Goal: Task Accomplishment & Management: Manage account settings

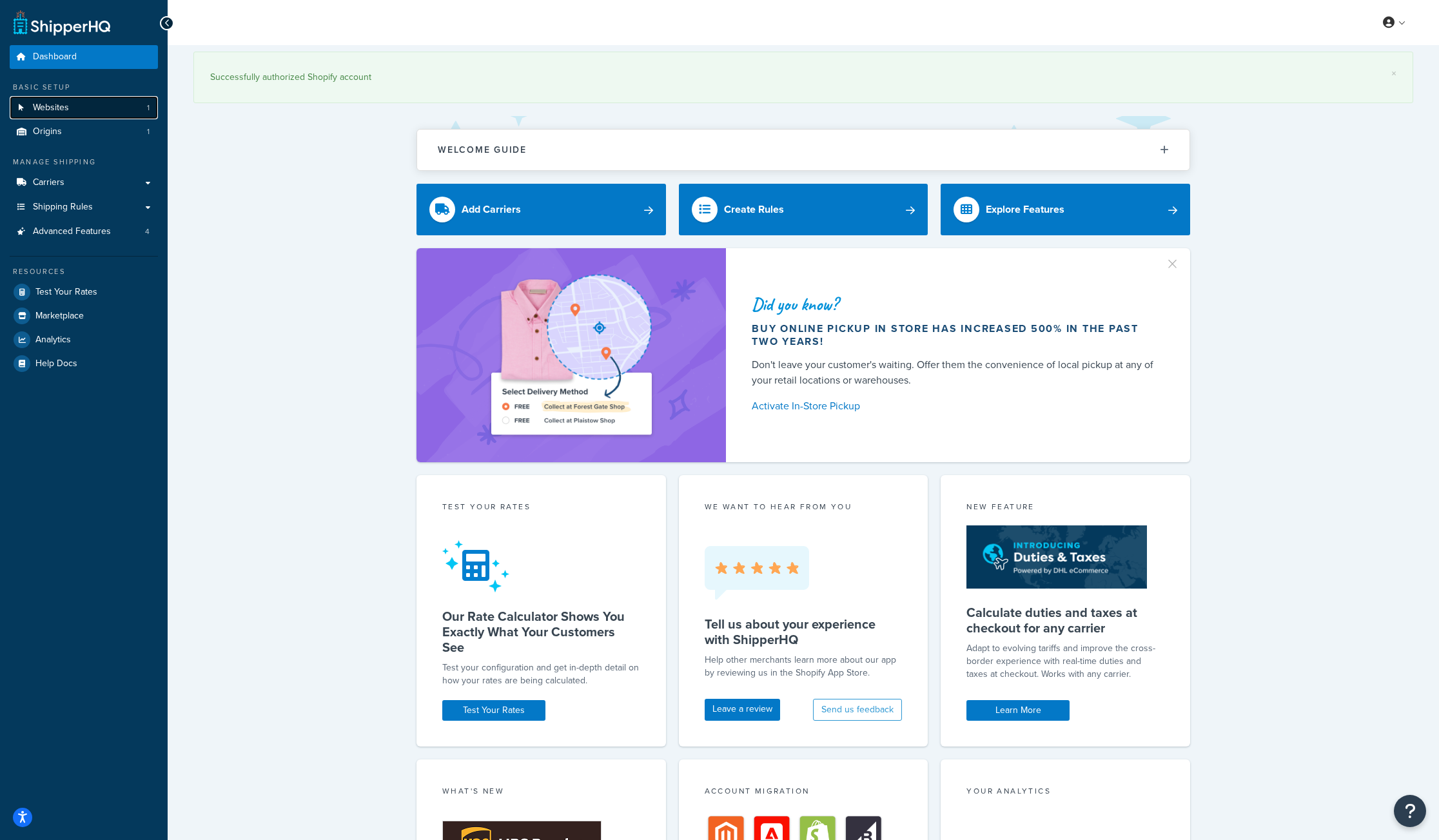
click at [118, 106] on link "Websites 1" at bounding box center [83, 108] width 148 height 24
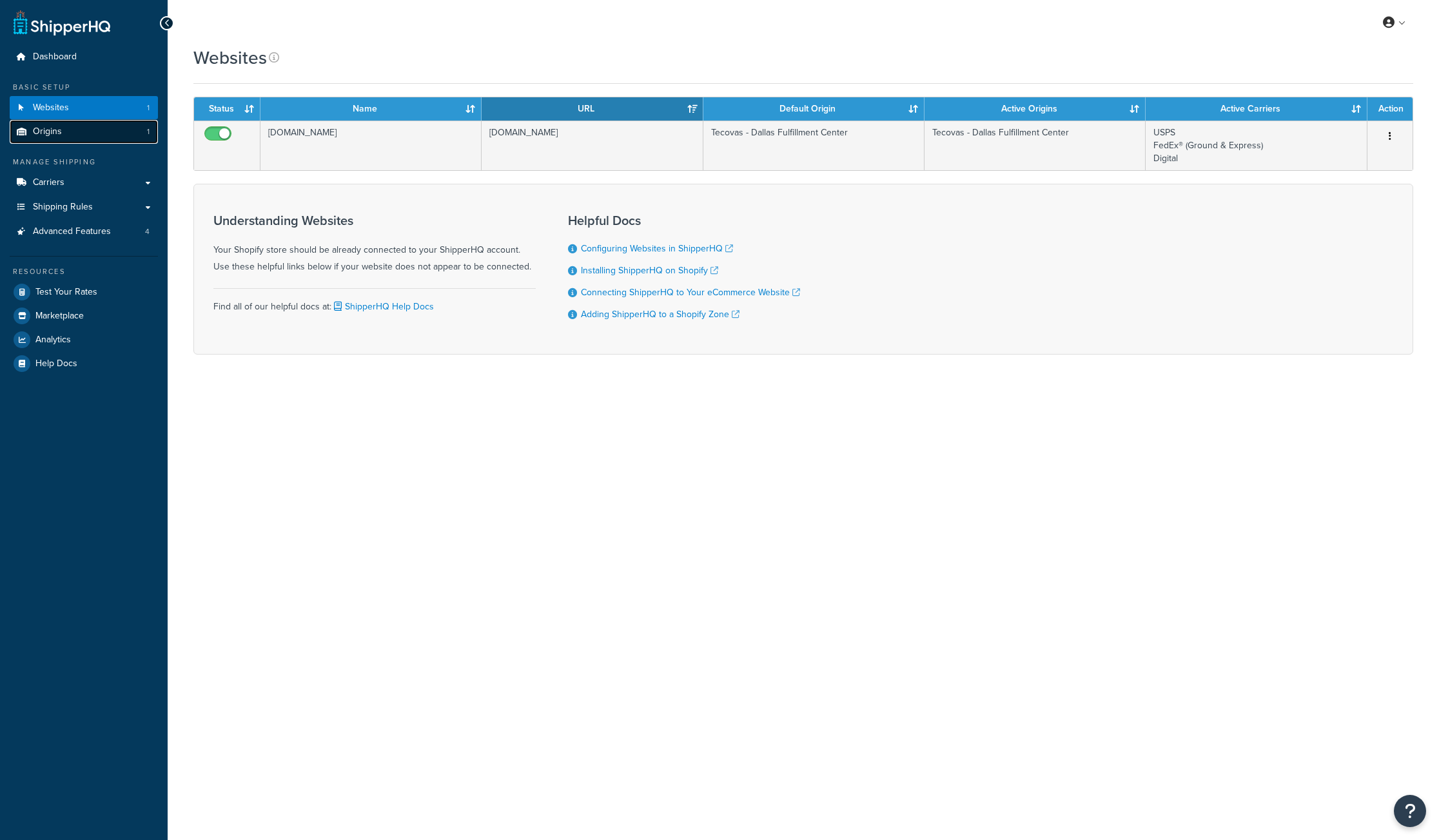
click at [72, 136] on link "Origins 1" at bounding box center [83, 132] width 148 height 24
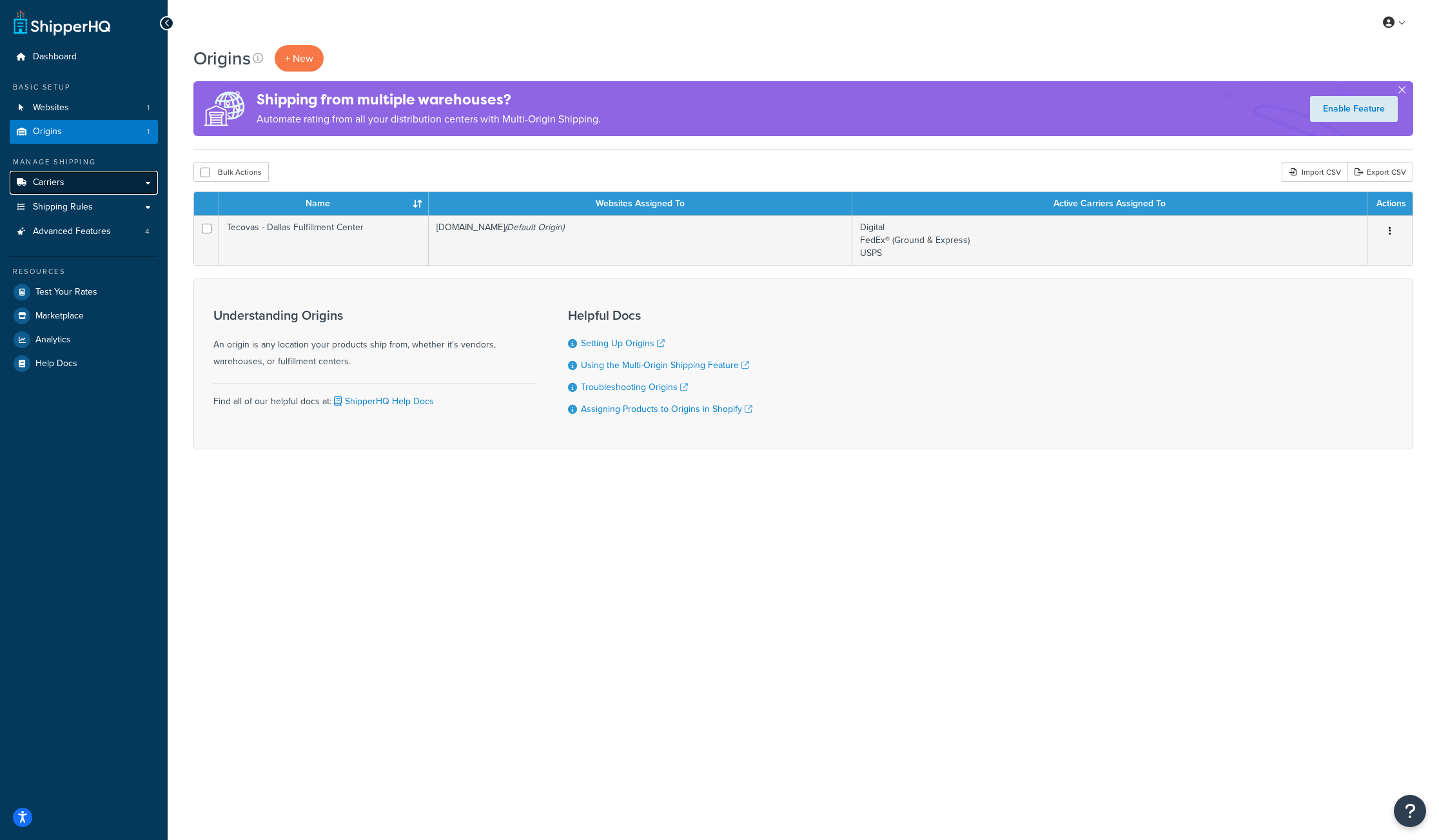
click at [67, 190] on link "Carriers" at bounding box center [83, 183] width 148 height 24
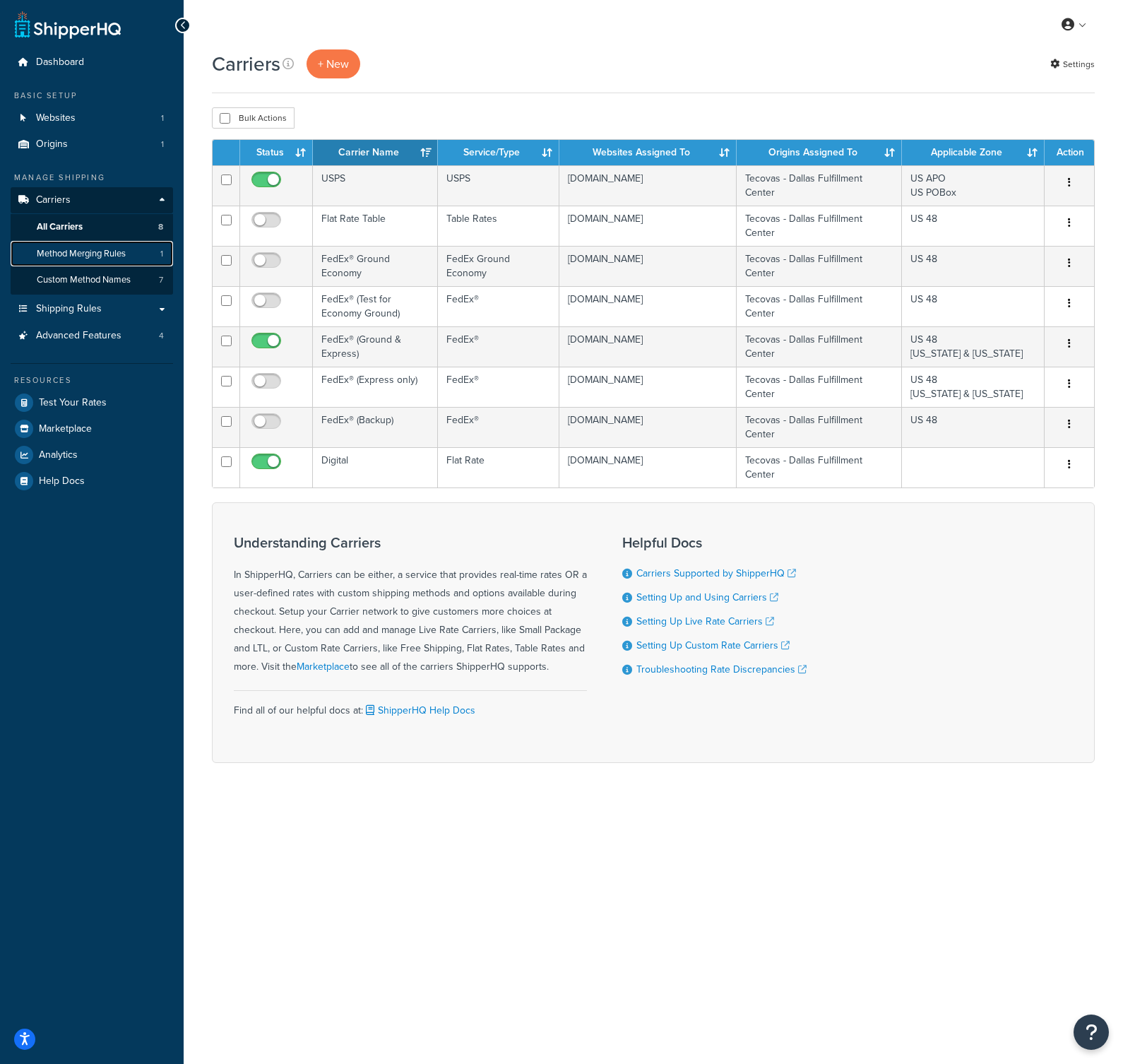
click at [82, 255] on span "Method Merging Rules" at bounding box center [82, 254] width 89 height 12
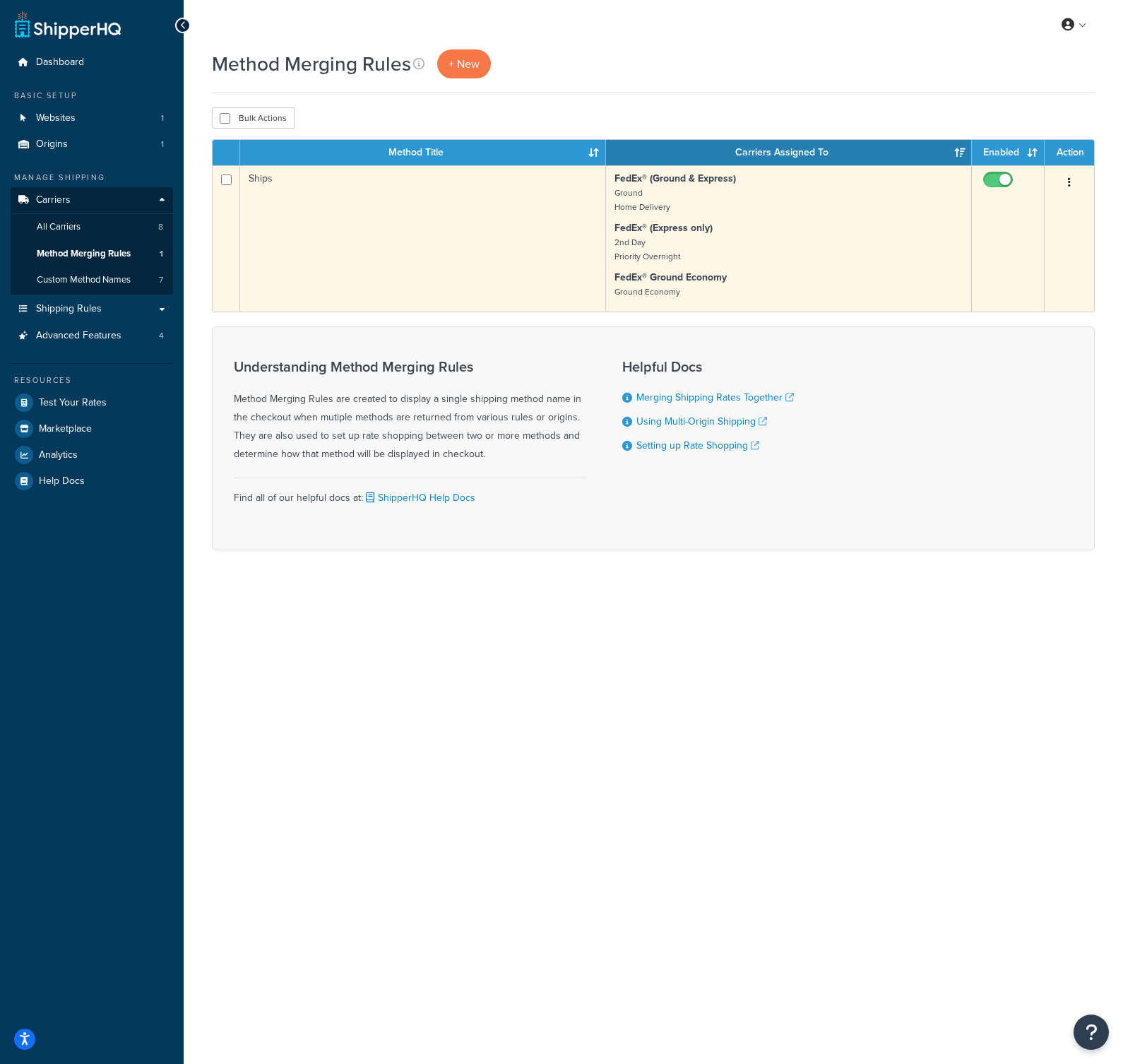
click at [1079, 180] on div "Edit Duplicate Delete" at bounding box center [1070, 183] width 33 height 22
click at [1072, 180] on button "button" at bounding box center [1069, 183] width 20 height 22
click at [1040, 208] on link "Edit" at bounding box center [1012, 211] width 112 height 29
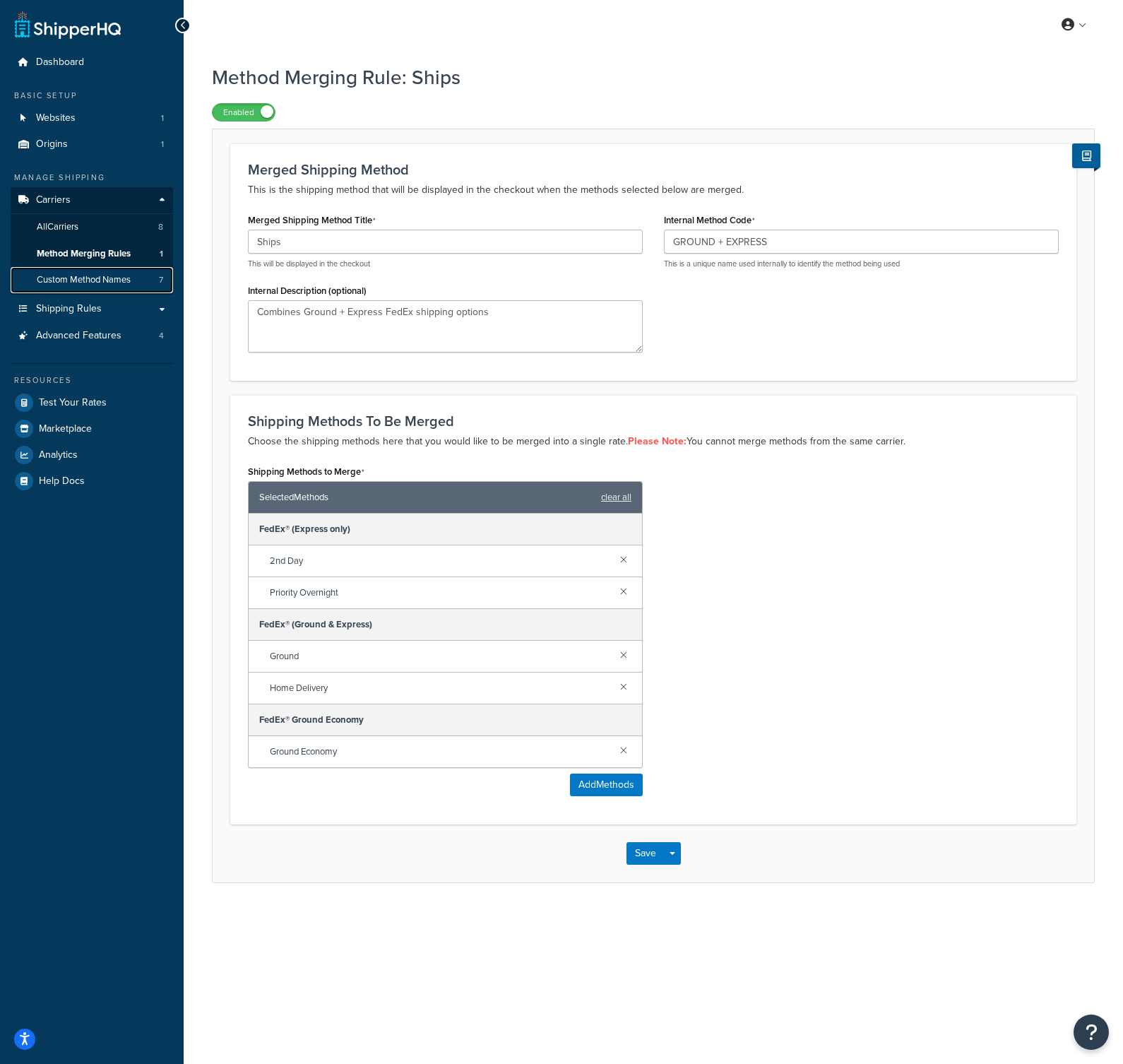
click at [112, 275] on span "Custom Method Names" at bounding box center [83, 280] width 94 height 12
click at [123, 284] on span "Custom Method Names" at bounding box center [83, 280] width 94 height 12
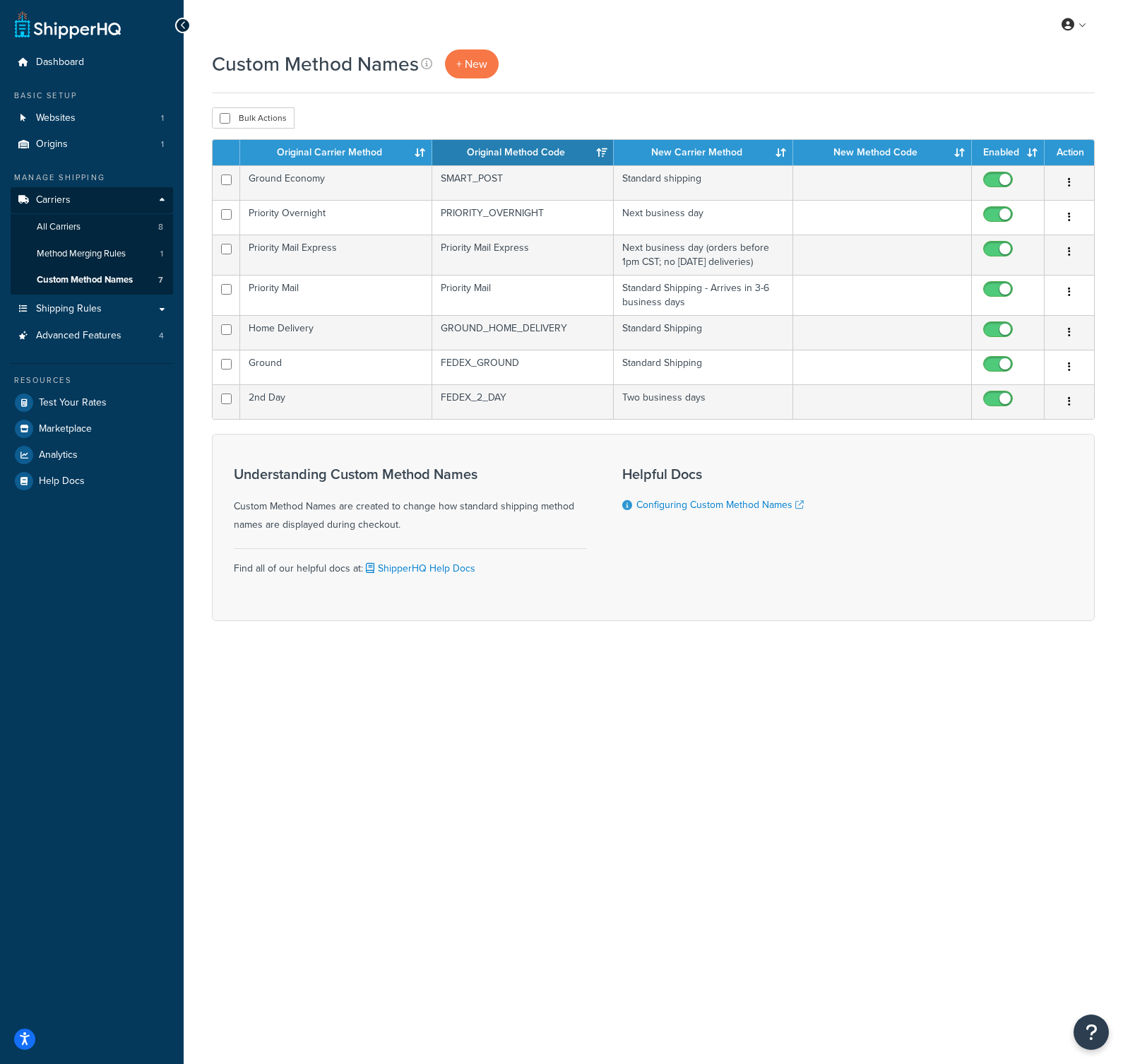
click at [797, 732] on div "My Profile Billing Global Settings Contact Us Logout Custom Method Names + New …" at bounding box center [654, 532] width 940 height 1064
click at [100, 317] on link "Shipping Rules" at bounding box center [91, 309] width 163 height 26
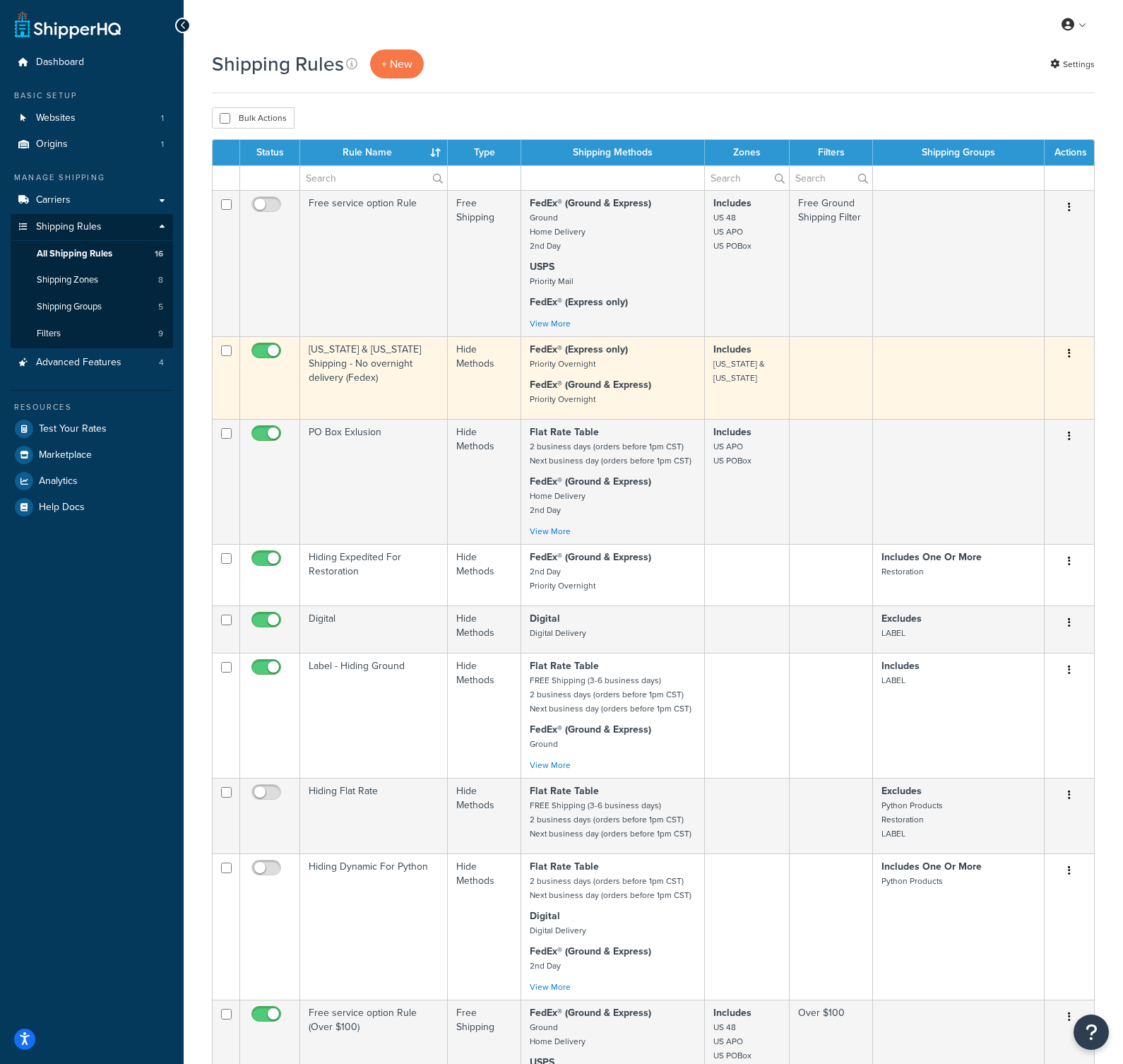
click at [1054, 354] on div "Edit Duplicate Delete" at bounding box center [1070, 354] width 33 height 22
click at [1071, 354] on button "button" at bounding box center [1069, 354] width 20 height 22
click at [1012, 376] on link "Edit" at bounding box center [1023, 381] width 112 height 29
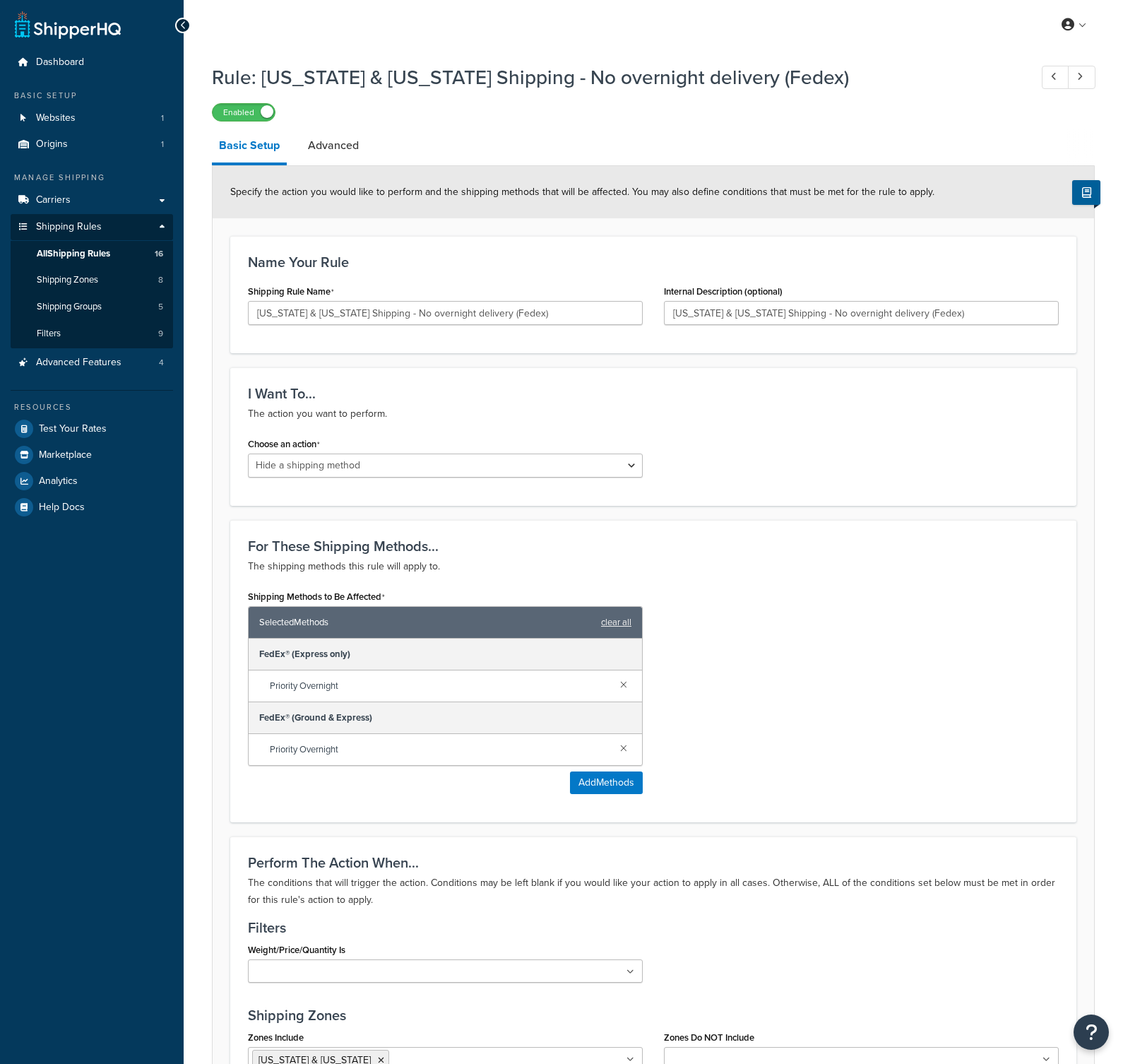
select select "HIDE"
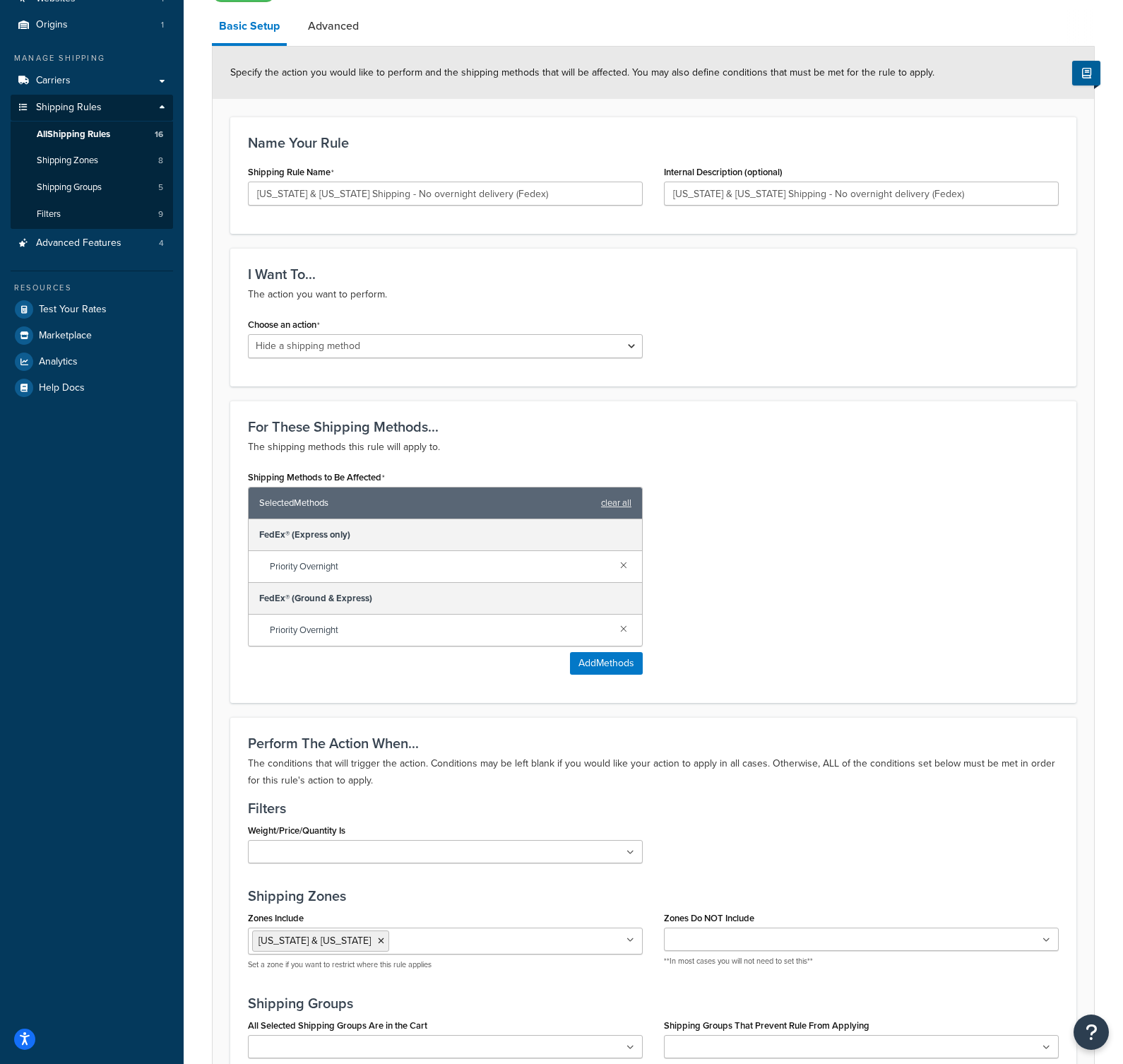
scroll to position [121, 0]
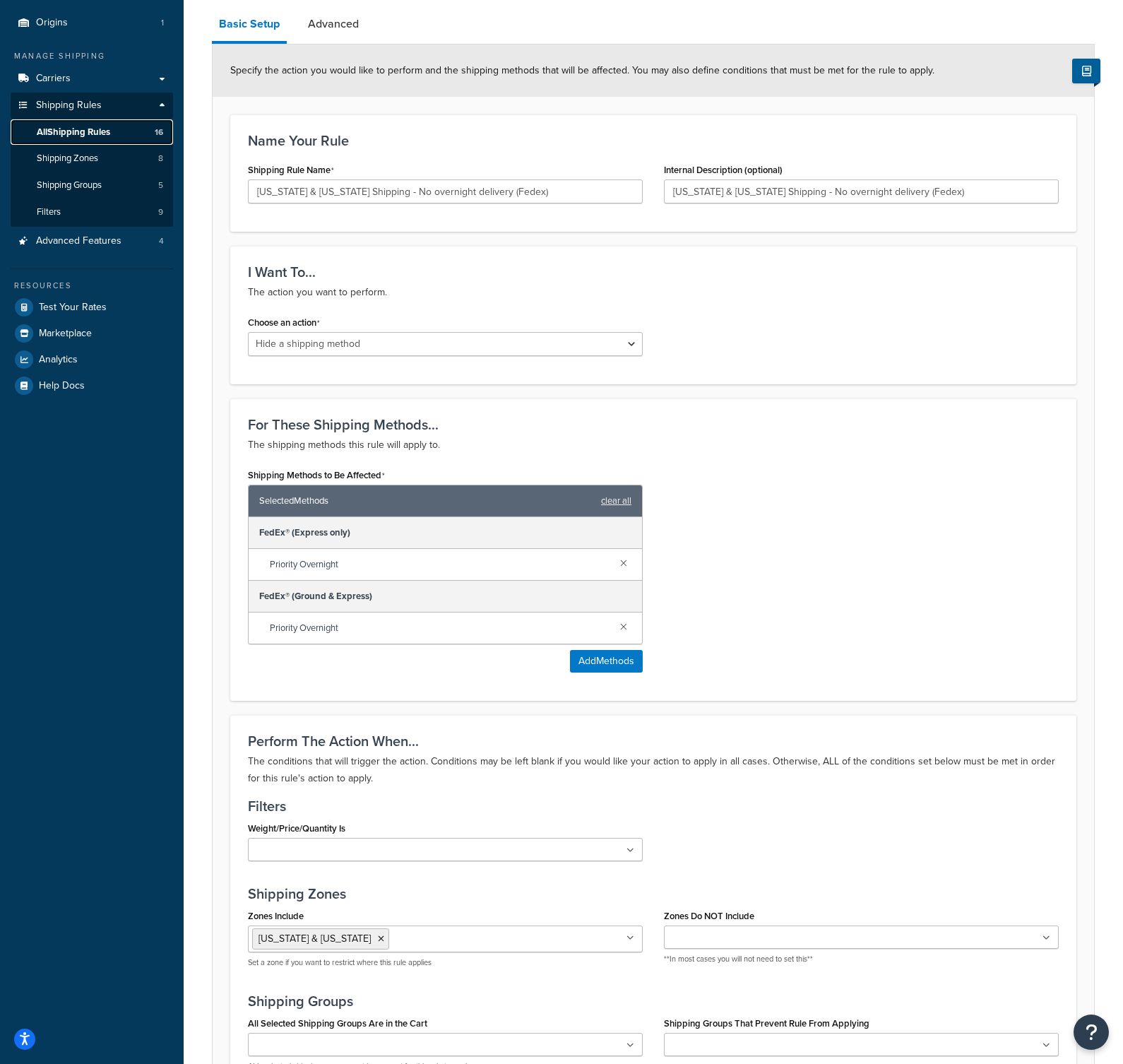
click at [117, 125] on link "All Shipping Rules 16" at bounding box center [91, 132] width 163 height 26
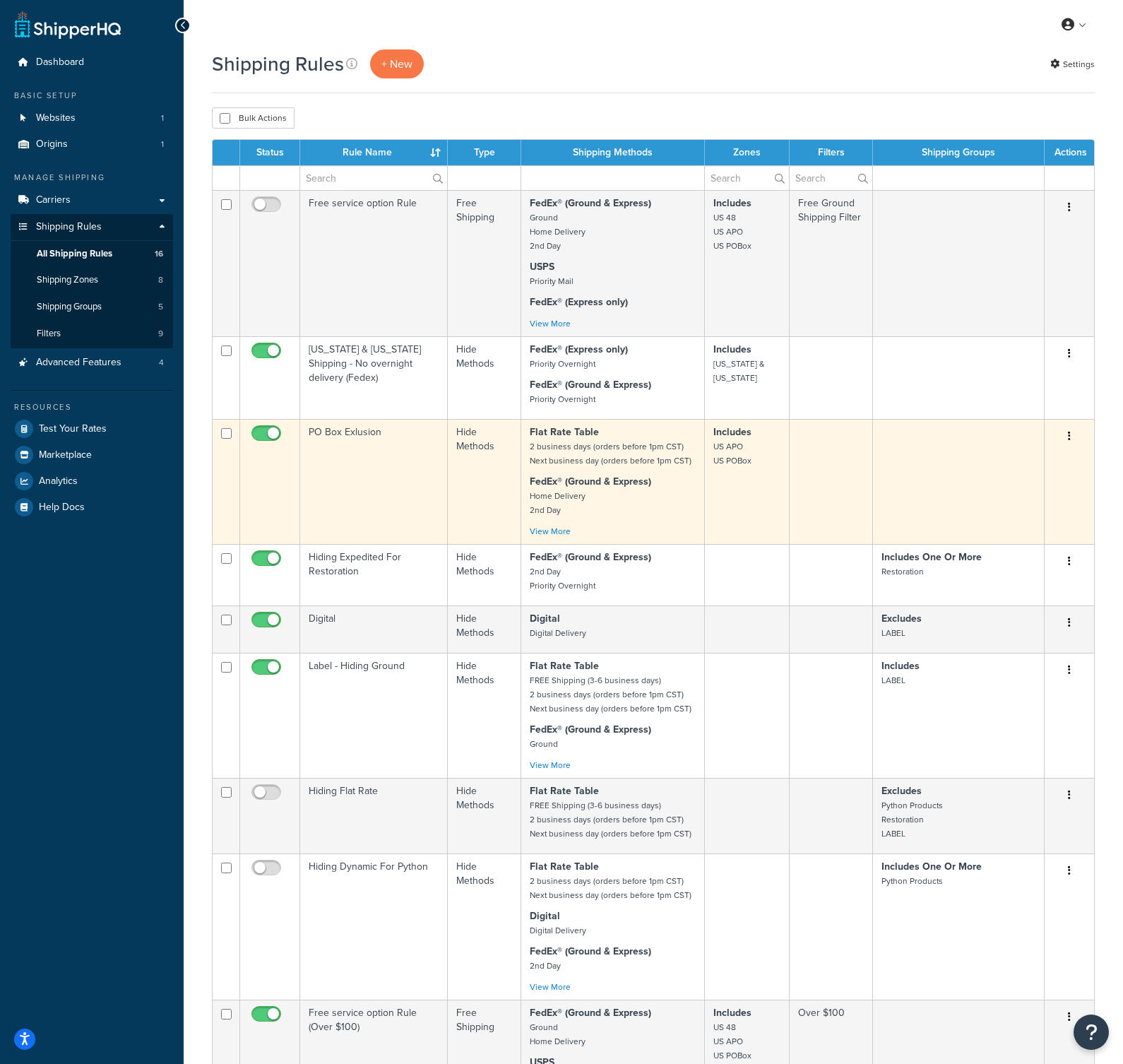
click at [1075, 435] on button "button" at bounding box center [1069, 437] width 20 height 22
click at [1028, 455] on link "Edit" at bounding box center [1023, 464] width 112 height 29
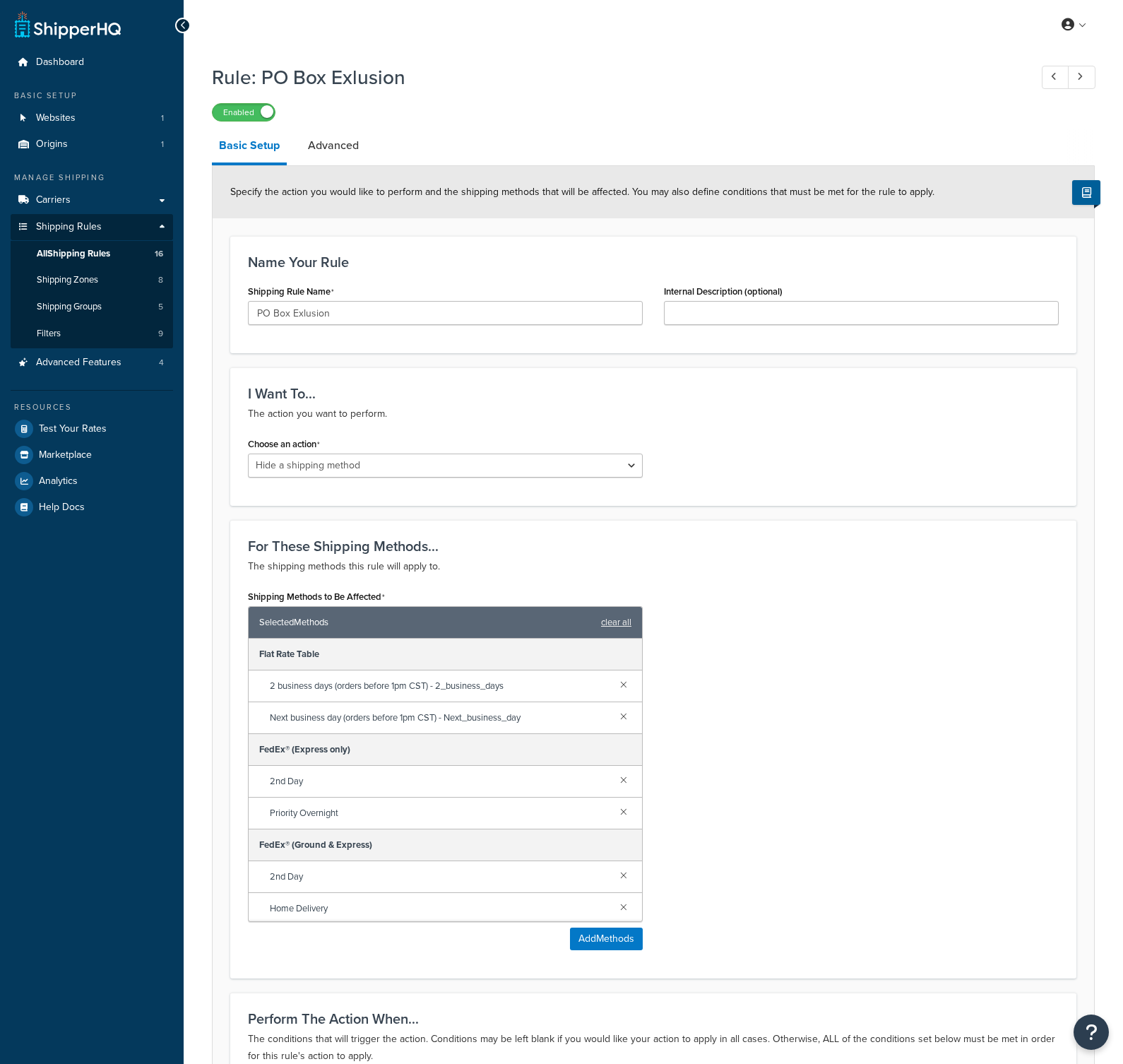
select select "HIDE"
click at [330, 159] on link "Advanced" at bounding box center [334, 145] width 65 height 34
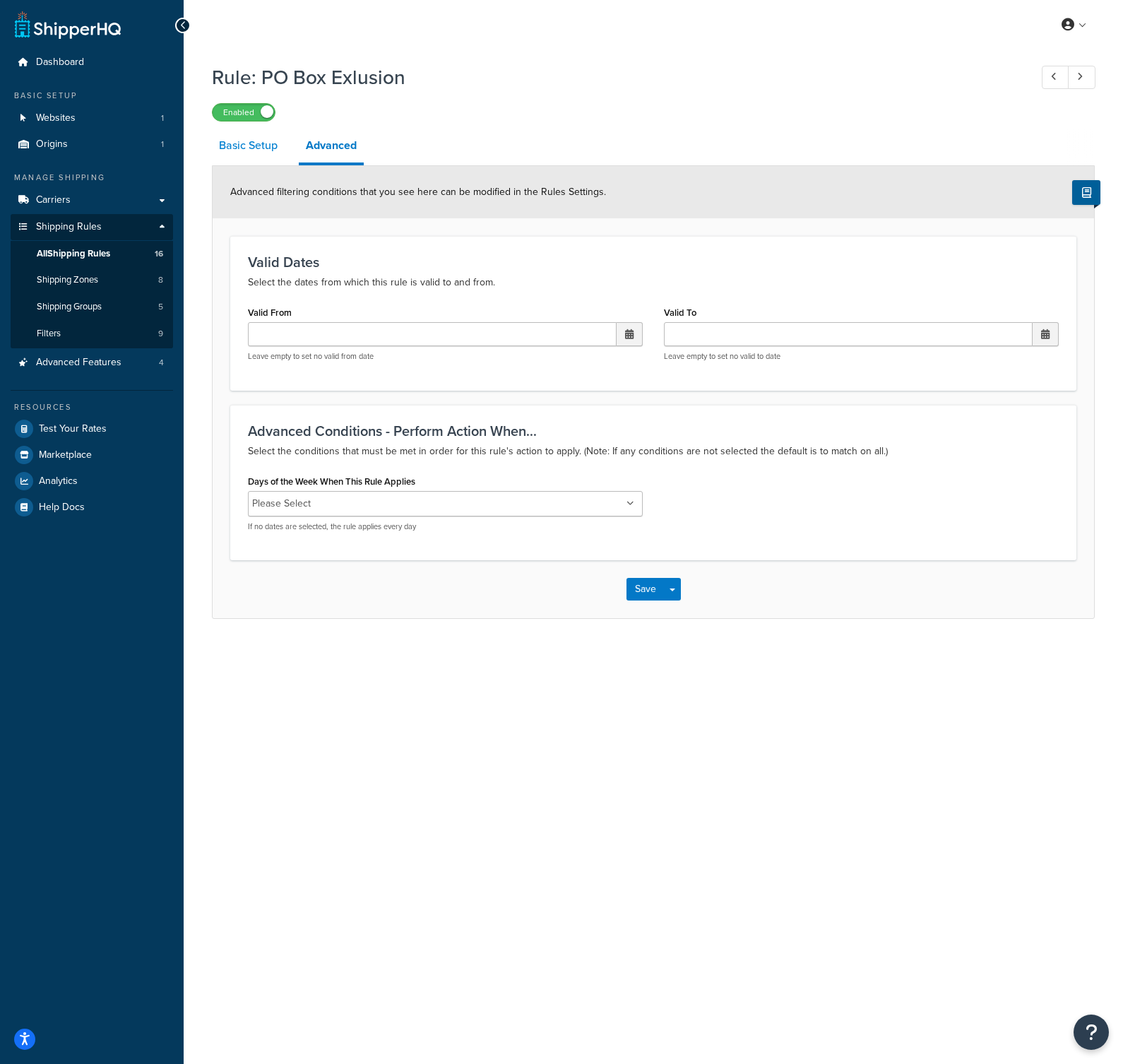
click at [259, 146] on link "Basic Setup" at bounding box center [248, 145] width 73 height 34
select select "HIDE"
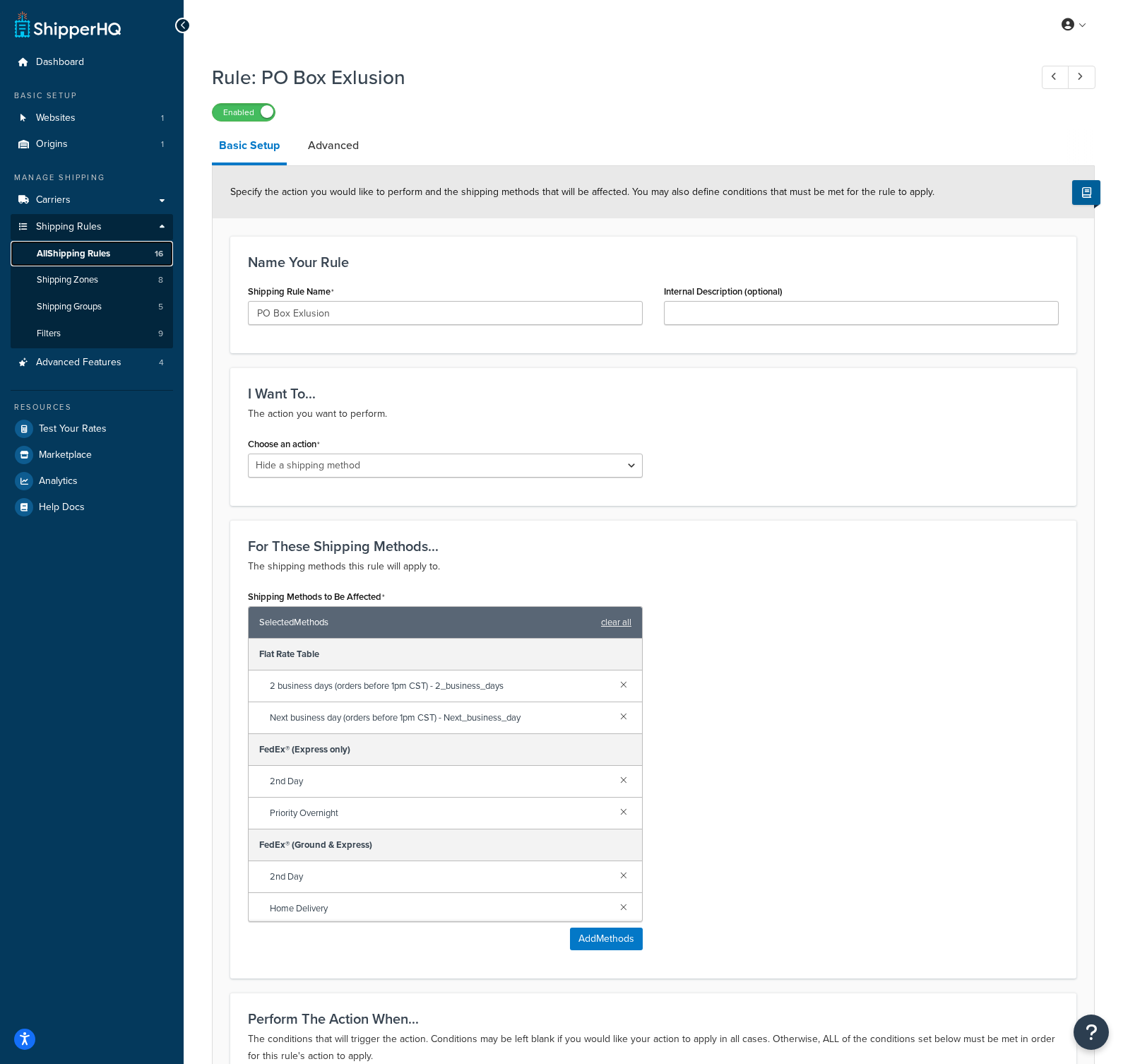
click at [107, 253] on span "All Shipping Rules" at bounding box center [73, 254] width 73 height 12
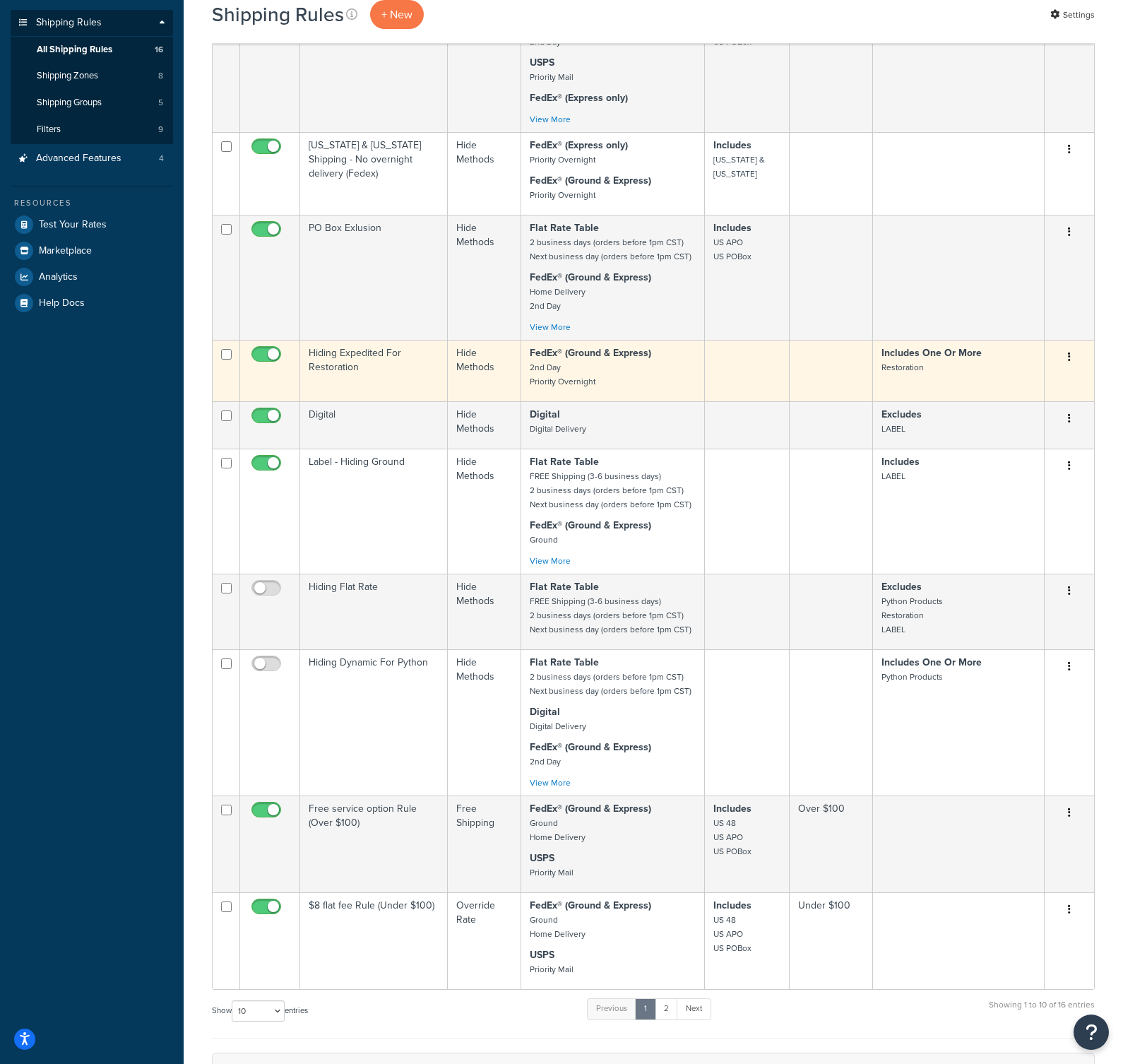
scroll to position [212, 0]
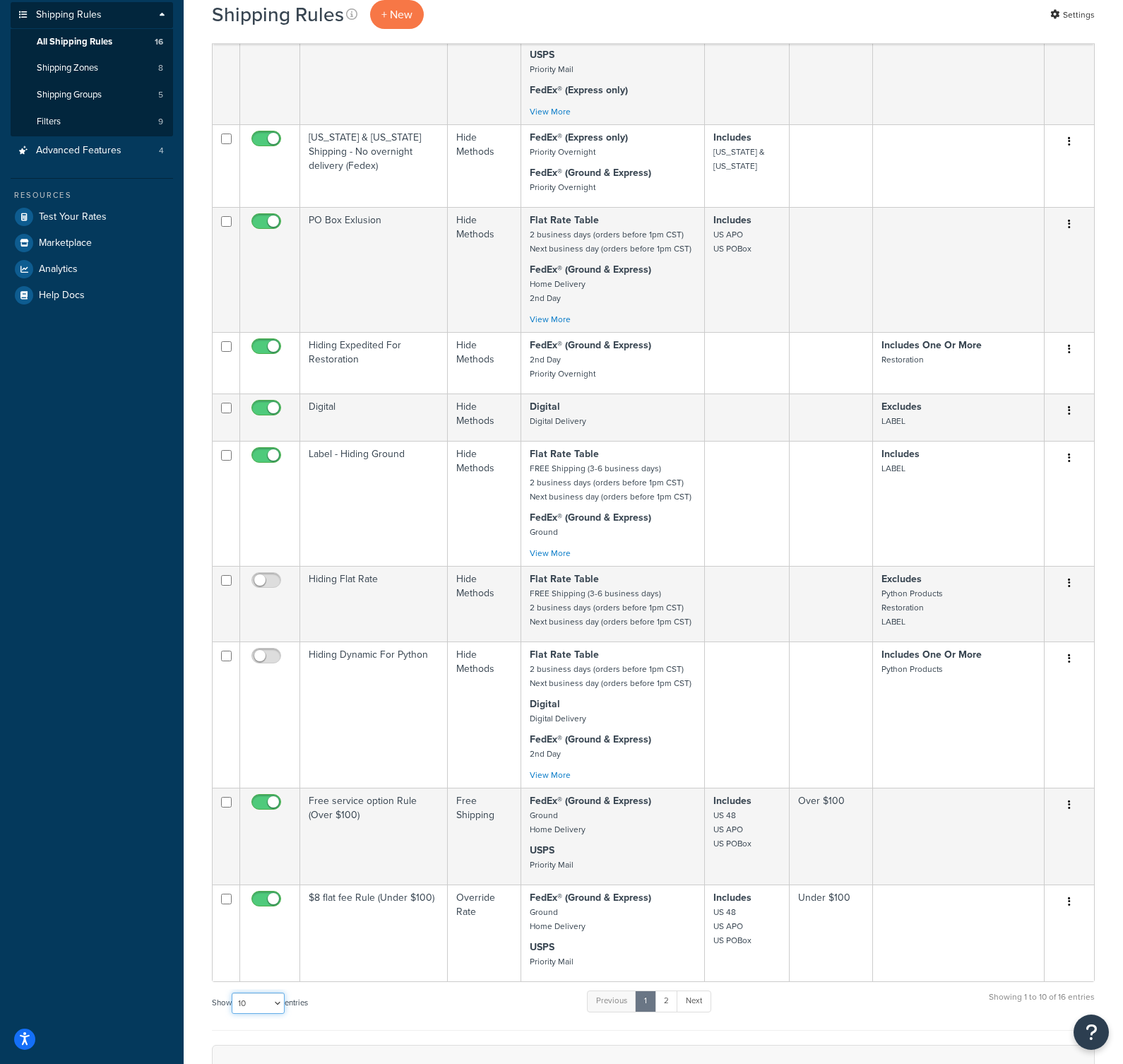
click at [261, 1011] on select "10 15 25 50 100 1000" at bounding box center [258, 1003] width 53 height 22
select select "25"
click at [233, 1000] on select "10 15 25 50 100 1000" at bounding box center [258, 1003] width 53 height 22
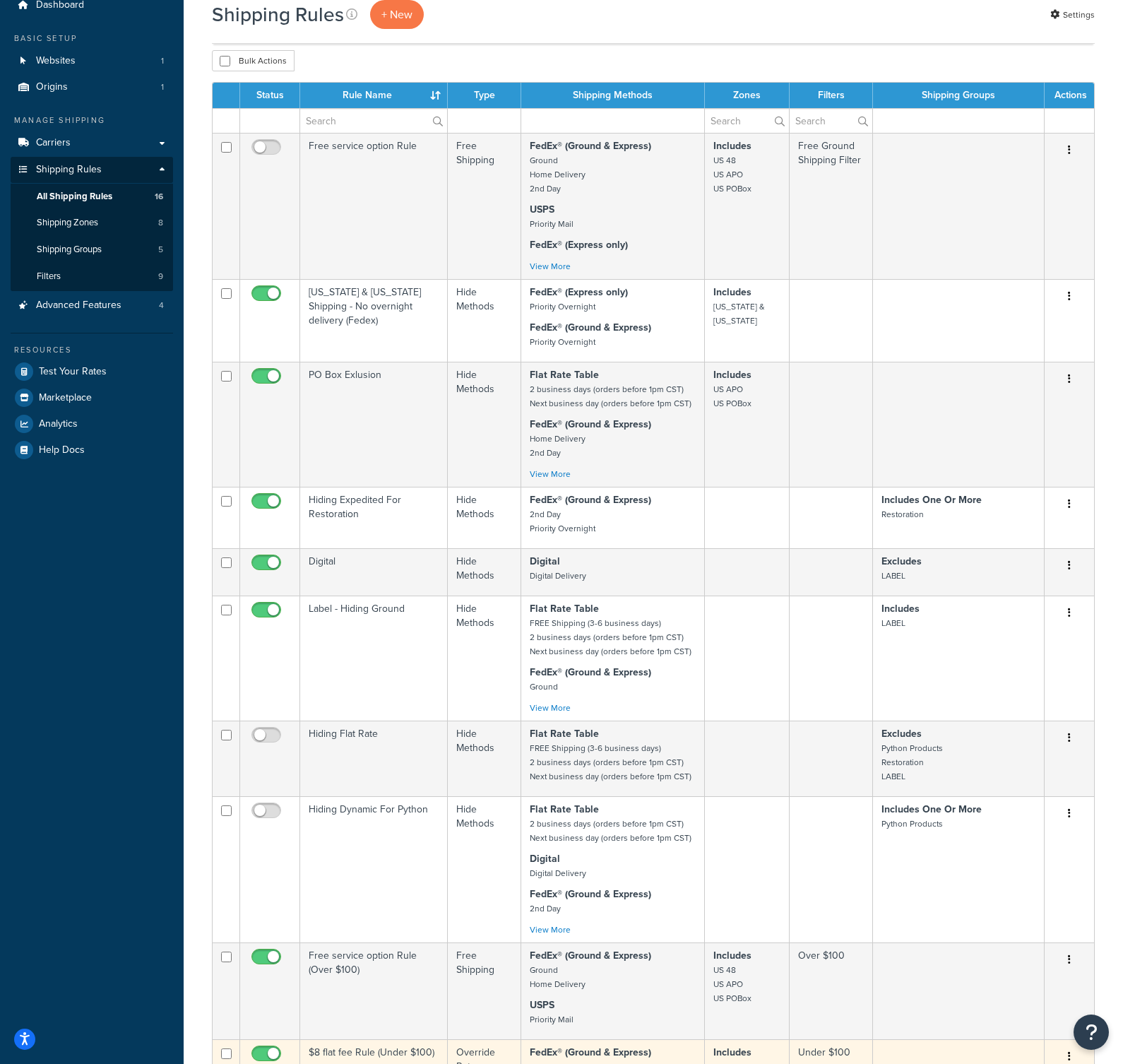
scroll to position [0, 0]
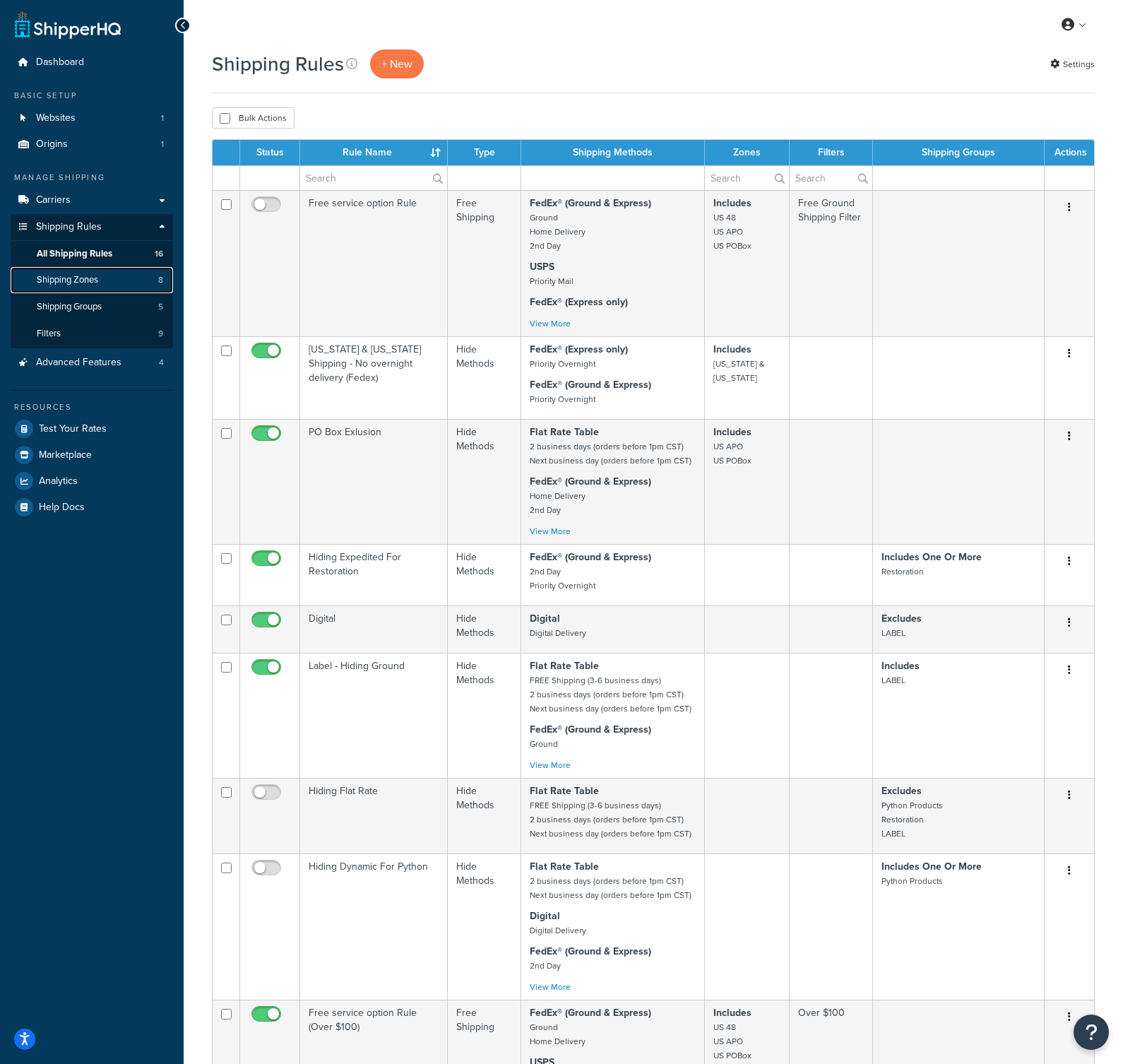
click at [107, 283] on link "Shipping Zones 8" at bounding box center [91, 280] width 163 height 26
